Goal: Task Accomplishment & Management: Manage account settings

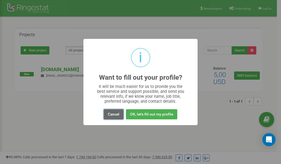
click at [113, 115] on button "Cancel" at bounding box center [114, 114] width 20 height 10
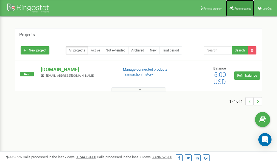
click at [239, 7] on span "Profile settings" at bounding box center [242, 8] width 17 height 3
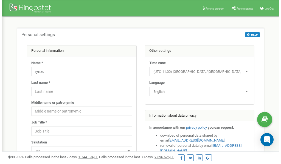
scroll to position [27, 0]
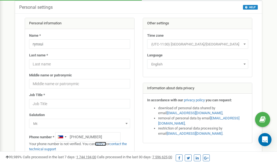
click at [104, 143] on link "verify it" at bounding box center [100, 144] width 11 height 4
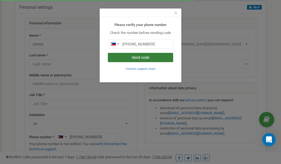
click at [142, 58] on button "Send code" at bounding box center [140, 57] width 65 height 9
